Goal: Information Seeking & Learning: Learn about a topic

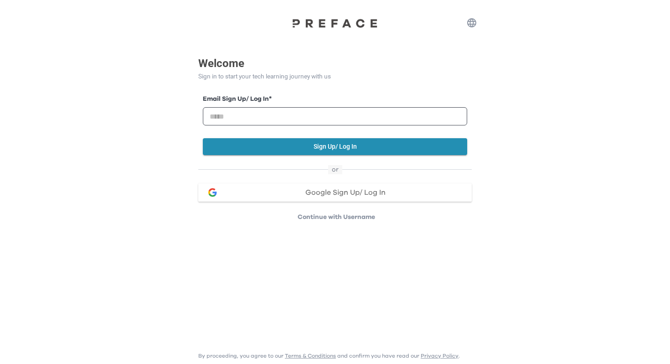
click at [317, 191] on span "Google Sign Up/ Log In" at bounding box center [345, 192] width 80 height 7
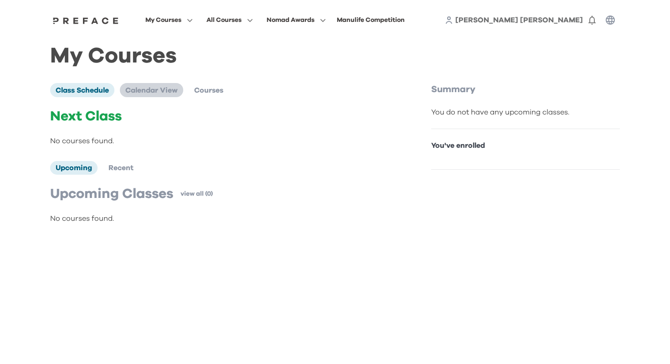
click at [145, 92] on span "Calendar View" at bounding box center [151, 90] width 52 height 7
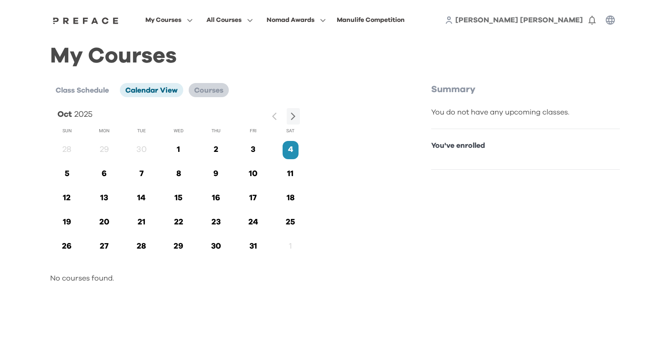
click at [205, 87] on span "Courses" at bounding box center [208, 90] width 29 height 7
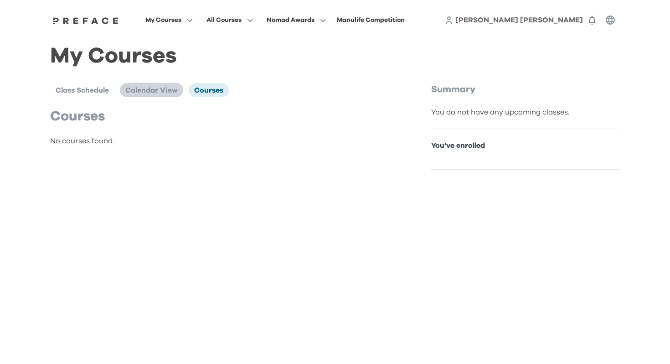
click at [144, 83] on li "Calendar View" at bounding box center [151, 90] width 63 height 14
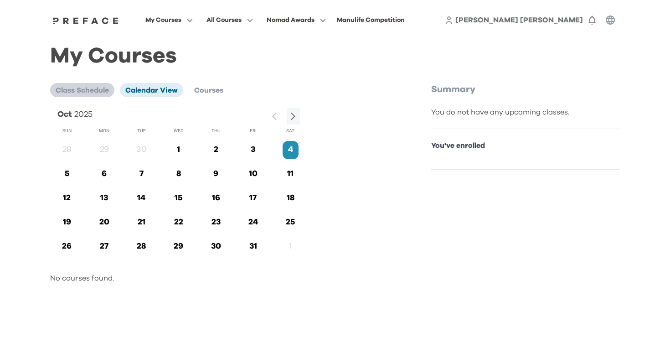
click at [88, 88] on span "Class Schedule" at bounding box center [82, 90] width 53 height 7
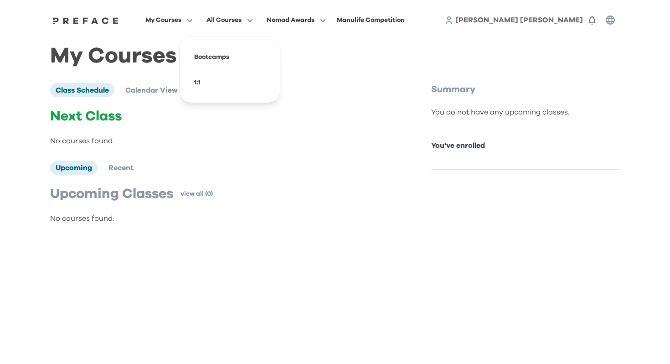
click at [466, 147] on p "You've enrolled" at bounding box center [525, 145] width 189 height 11
click at [118, 173] on li "Recent" at bounding box center [121, 168] width 36 height 14
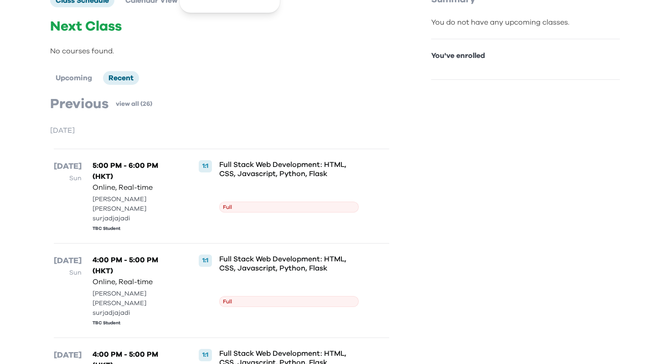
scroll to position [91, 0]
click at [240, 201] on span "Full" at bounding box center [289, 206] width 140 height 11
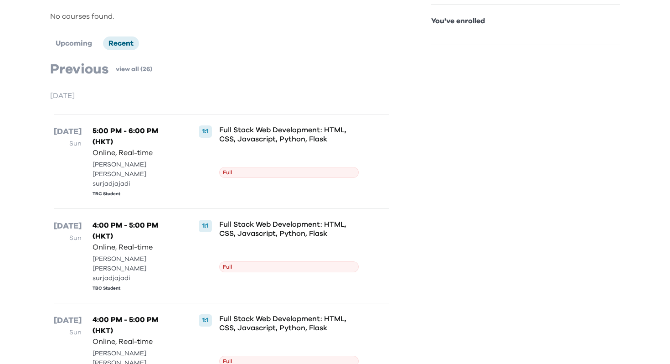
scroll to position [0, 0]
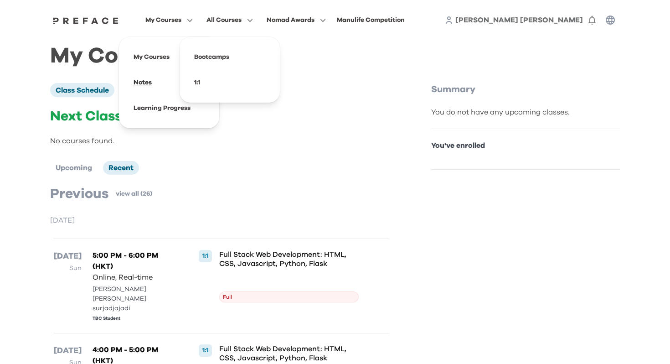
click at [154, 79] on span at bounding box center [169, 83] width 86 height 26
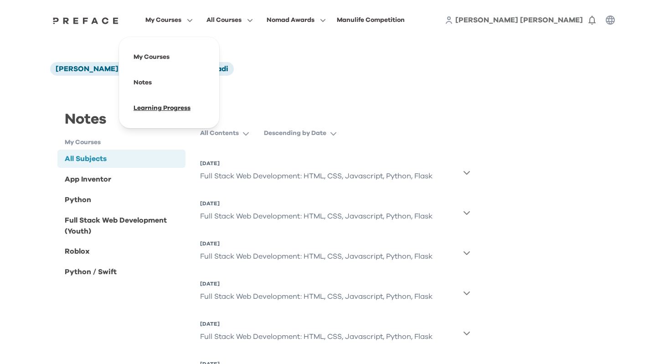
click at [173, 107] on span at bounding box center [169, 108] width 86 height 26
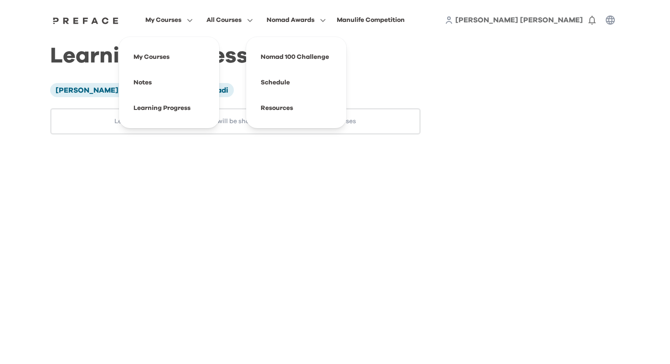
click at [182, 19] on button "My Courses" at bounding box center [169, 20] width 53 height 12
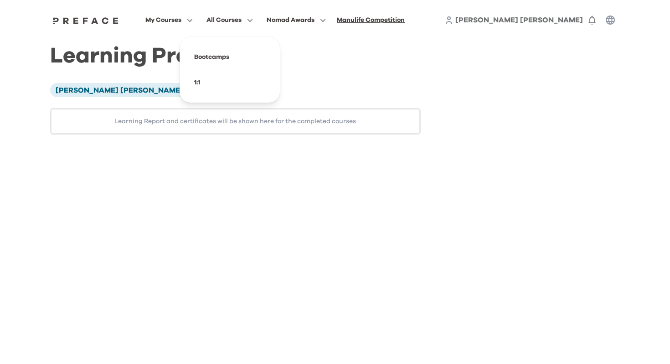
click at [357, 18] on div "Manulife Competition" at bounding box center [371, 20] width 68 height 11
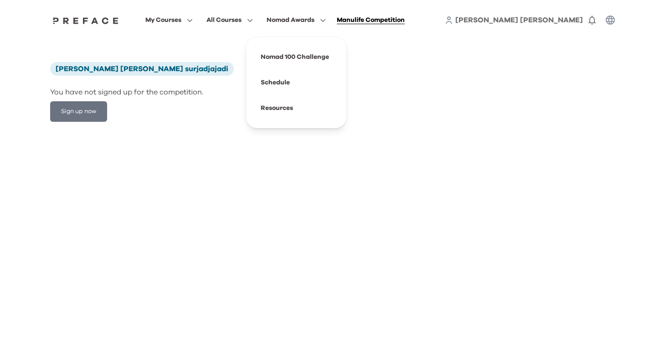
click at [311, 18] on span "Nomad Awards" at bounding box center [291, 20] width 48 height 11
click at [286, 79] on span at bounding box center [297, 83] width 86 height 26
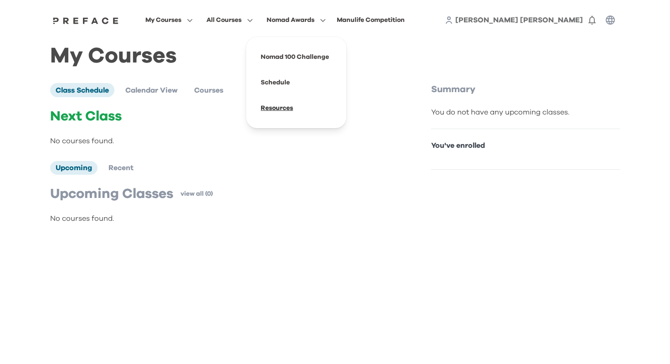
click at [287, 109] on span at bounding box center [297, 108] width 86 height 26
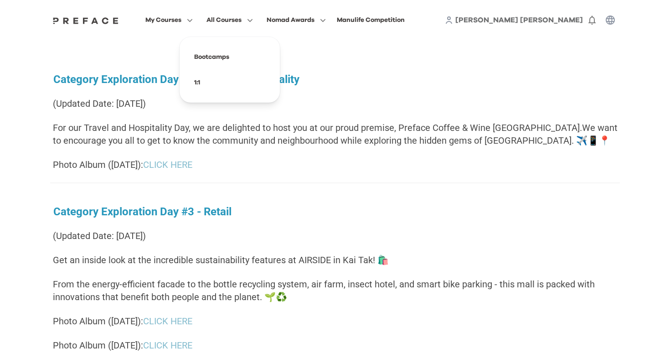
click at [234, 21] on span "All Courses" at bounding box center [224, 20] width 35 height 11
click at [217, 65] on span at bounding box center [230, 57] width 86 height 26
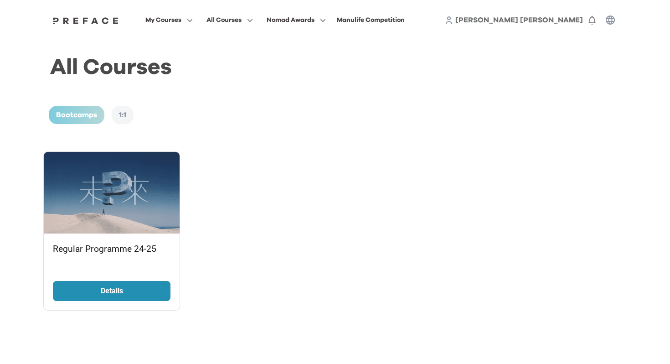
click at [140, 295] on p "Details" at bounding box center [112, 290] width 68 height 11
